Goal: Navigation & Orientation: Go to known website

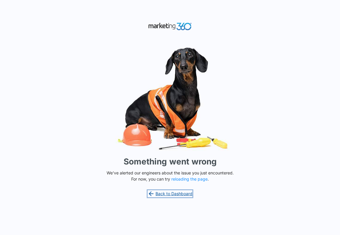
click at [169, 194] on link "Back to Dashboard" at bounding box center [170, 194] width 45 height 7
click at [196, 181] on button "reloading the page" at bounding box center [190, 179] width 36 height 5
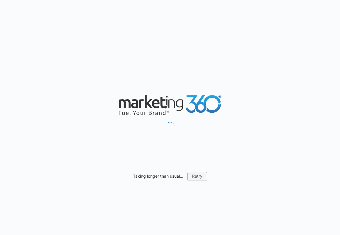
click at [198, 179] on button "Retry" at bounding box center [198, 176] width 20 height 9
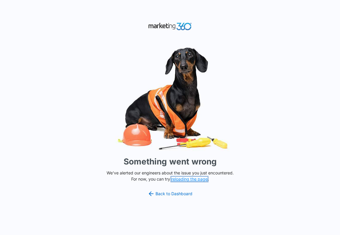
click at [192, 179] on button "reloading the page" at bounding box center [190, 179] width 36 height 5
click at [196, 181] on button "reloading the page" at bounding box center [190, 179] width 36 height 5
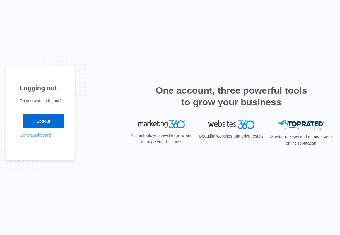
click at [43, 135] on link "Go to Dashboard" at bounding box center [35, 135] width 31 height 5
